Goal: Information Seeking & Learning: Learn about a topic

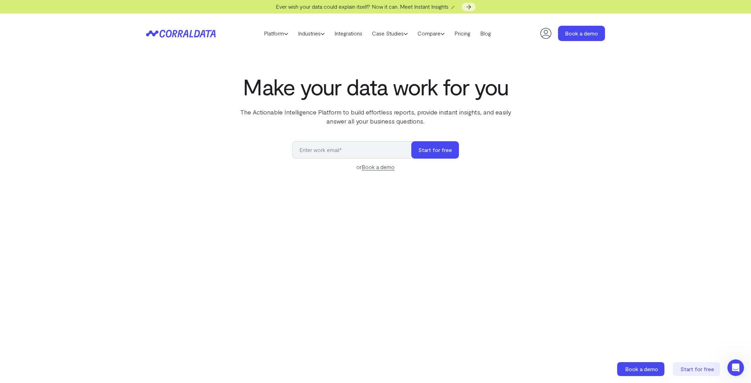
click at [325, 80] on h1 "Make your data work for you" at bounding box center [376, 86] width 284 height 25
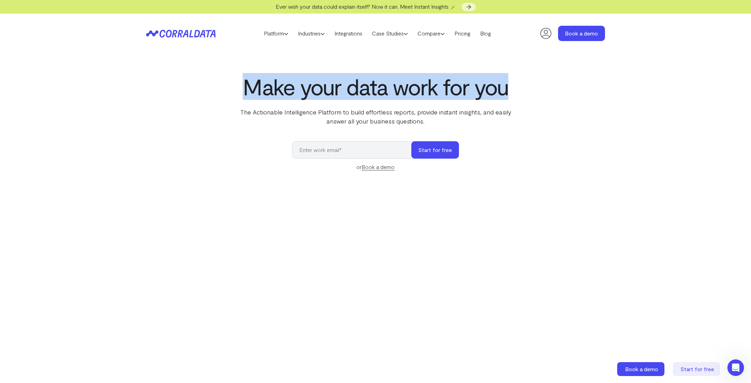
drag, startPoint x: 247, startPoint y: 82, endPoint x: 538, endPoint y: 80, distance: 291.0
click at [538, 80] on div "Make your data work for you The Actionable Intelligence Platform to build effor…" at bounding box center [375, 234] width 501 height 320
drag, startPoint x: 511, startPoint y: 90, endPoint x: 220, endPoint y: 94, distance: 290.7
click at [220, 94] on div "Make your data work for you The Actionable Intelligence Platform to build effor…" at bounding box center [375, 234] width 501 height 320
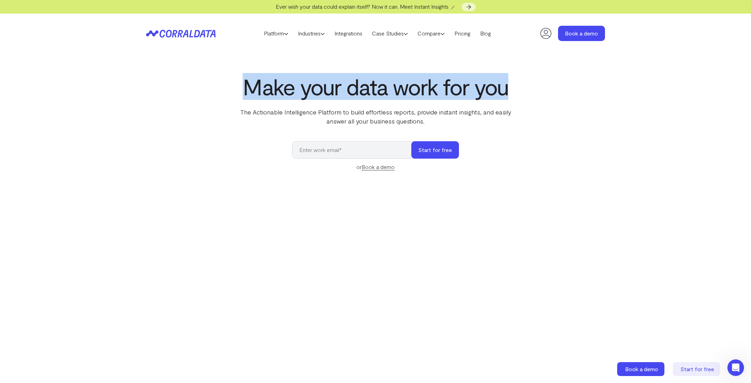
click at [220, 94] on div "Make your data work for you The Actionable Intelligence Platform to build effor…" at bounding box center [375, 234] width 501 height 320
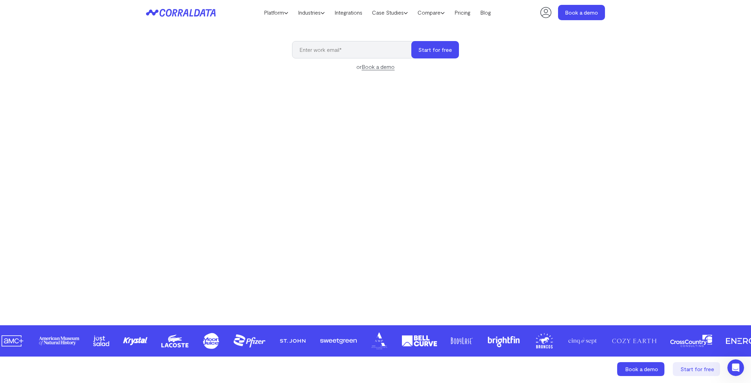
scroll to position [84, 0]
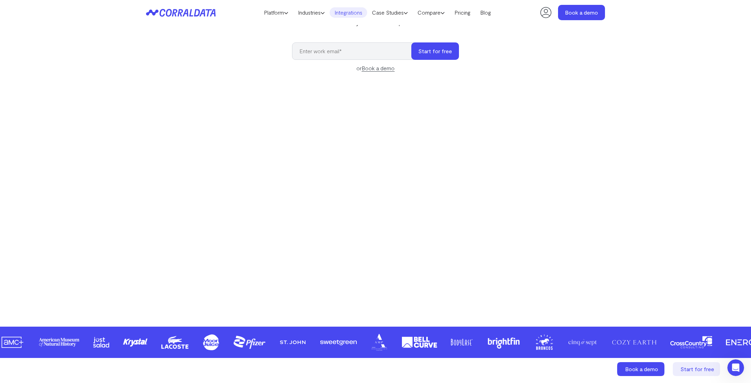
click at [346, 13] on link "Integrations" at bounding box center [349, 12] width 38 height 10
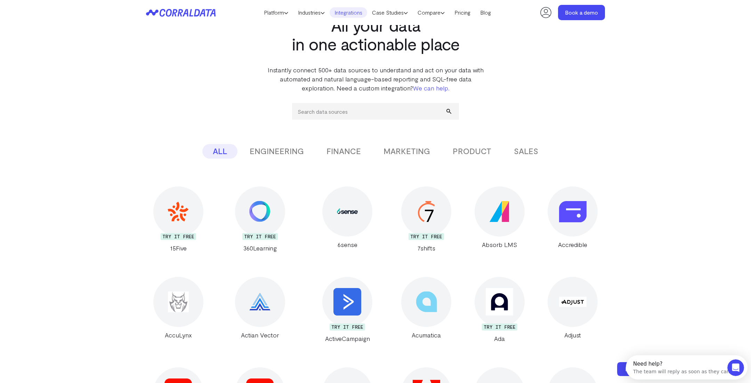
click at [293, 148] on button "ENGINEERING" at bounding box center [276, 151] width 75 height 15
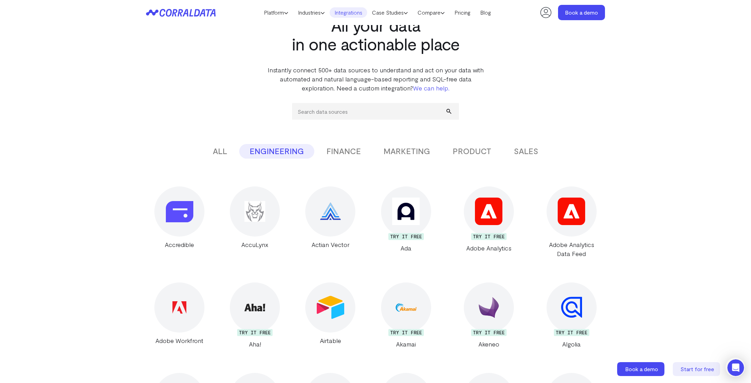
click at [227, 149] on button "ALL" at bounding box center [219, 151] width 35 height 15
